Goal: Complete application form

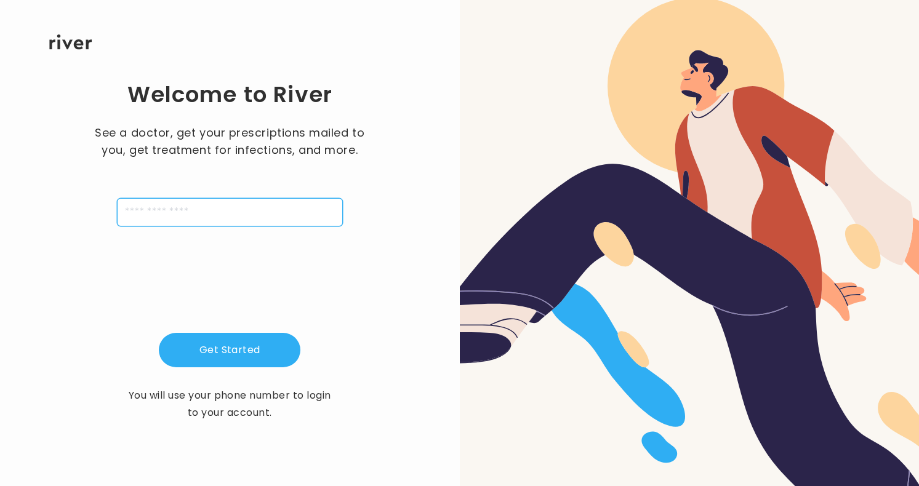
click at [131, 209] on input "tel" at bounding box center [230, 212] width 226 height 28
type input "**********"
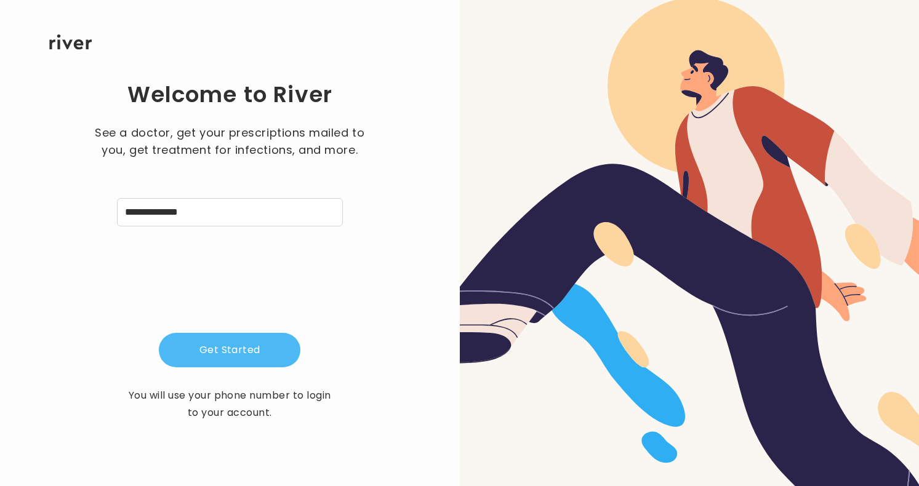
click at [238, 351] on button "Get Started" at bounding box center [230, 350] width 142 height 34
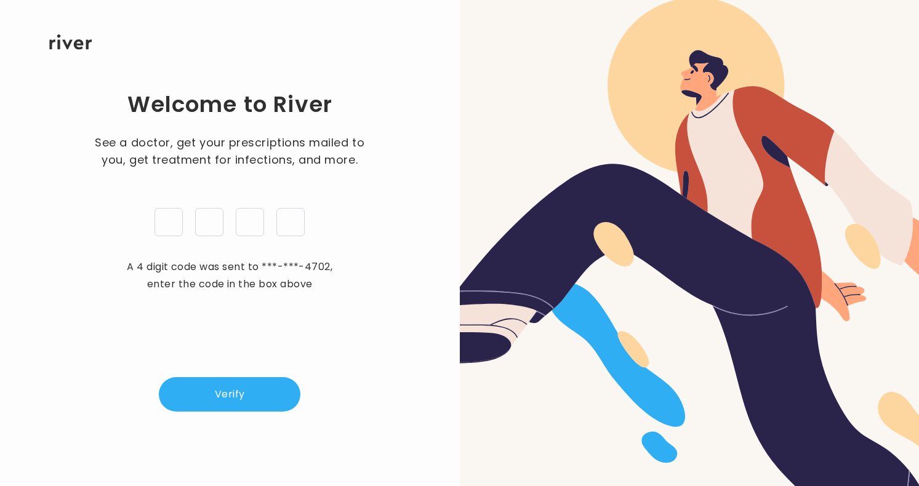
click at [167, 222] on input "tel" at bounding box center [169, 222] width 28 height 28
type input "*"
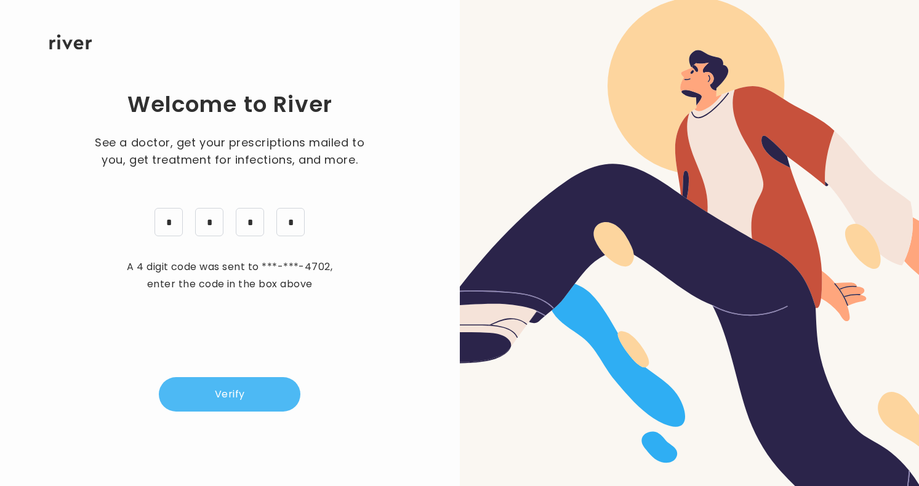
click at [240, 398] on button "Verify" at bounding box center [230, 394] width 142 height 34
